Goal: Information Seeking & Learning: Learn about a topic

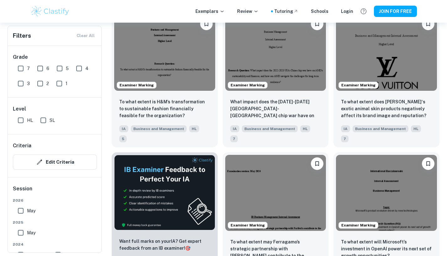
scroll to position [911, 0]
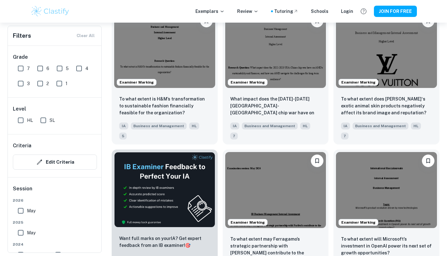
click at [22, 68] on input "7" at bounding box center [20, 68] width 13 height 13
checkbox input "true"
click at [43, 68] on input "6" at bounding box center [40, 68] width 13 height 13
checkbox input "true"
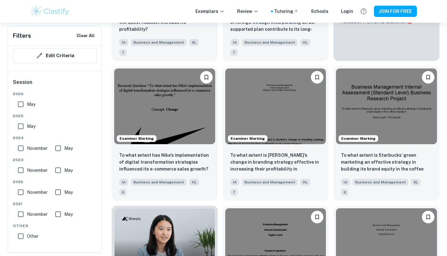
scroll to position [0, 0]
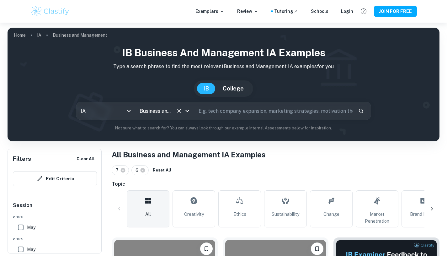
click at [172, 114] on input "Business and Management" at bounding box center [155, 111] width 35 height 12
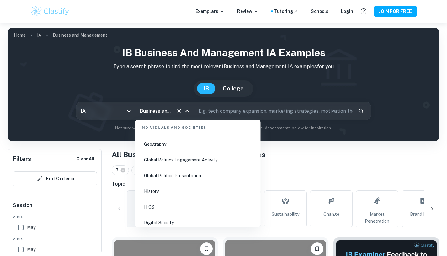
scroll to position [789, 0]
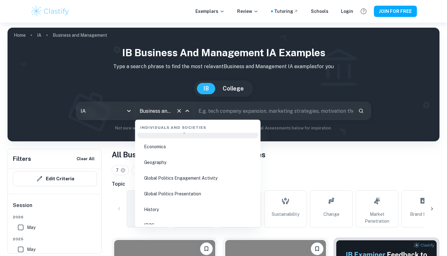
click at [168, 150] on li "Economics" at bounding box center [198, 146] width 121 height 14
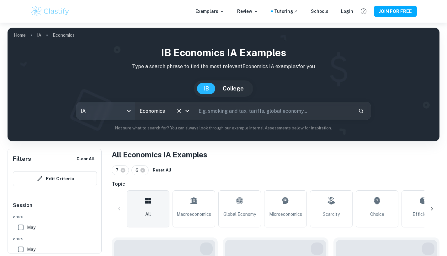
click at [128, 111] on body "We value your privacy We use cookies to enhance your browsing experience, serve…" at bounding box center [223, 151] width 447 height 256
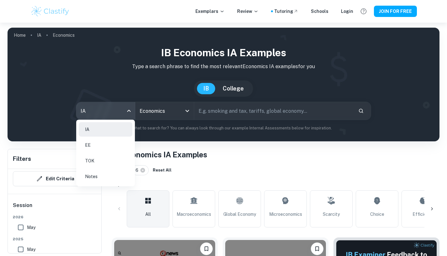
click at [102, 146] on li "EE" at bounding box center [106, 145] width 54 height 14
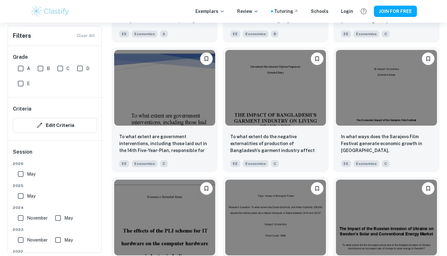
click at [21, 67] on input "A" at bounding box center [20, 68] width 13 height 13
checkbox input "true"
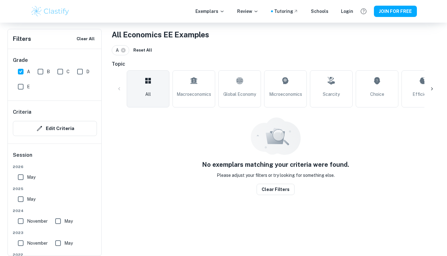
scroll to position [120, 0]
click at [41, 70] on input "B" at bounding box center [40, 71] width 13 height 13
checkbox input "true"
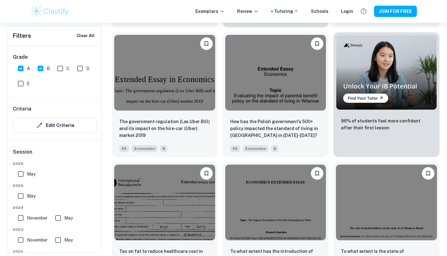
scroll to position [1737, 0]
